Goal: Navigation & Orientation: Find specific page/section

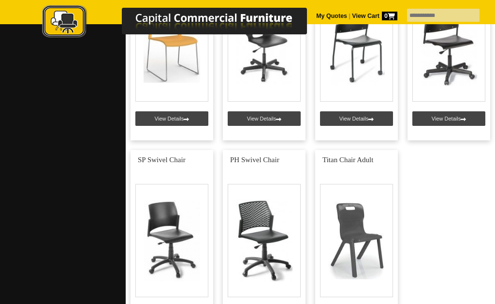
scroll to position [1290, 0]
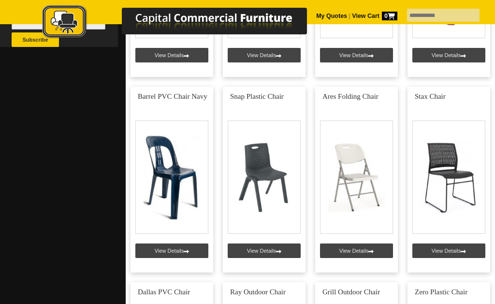
scroll to position [383, 0]
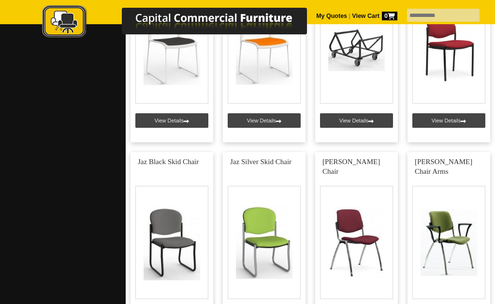
scroll to position [2654, 0]
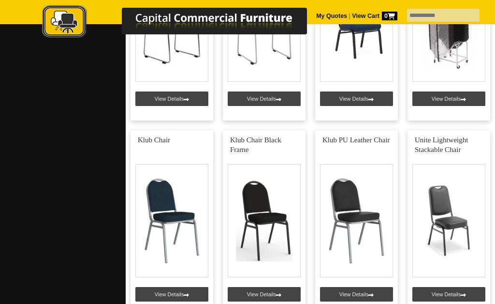
scroll to position [920, 0]
